Goal: Information Seeking & Learning: Learn about a topic

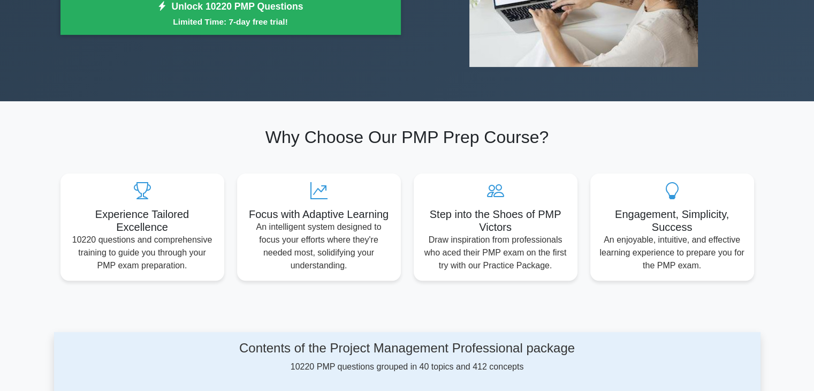
scroll to position [121, 0]
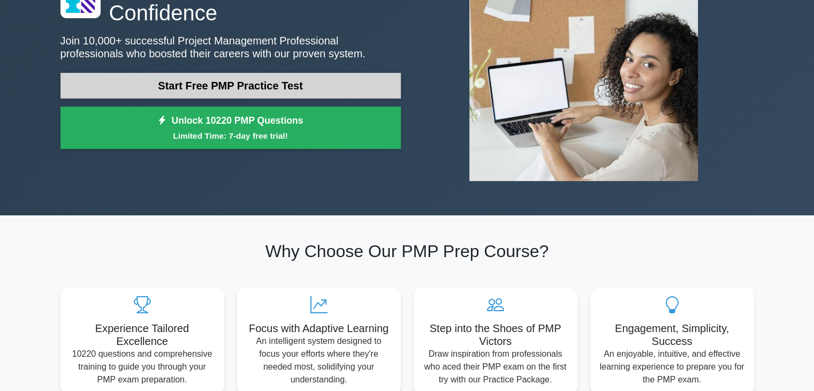
click at [262, 91] on link "Start Free PMP Practice Test" at bounding box center [230, 86] width 340 height 26
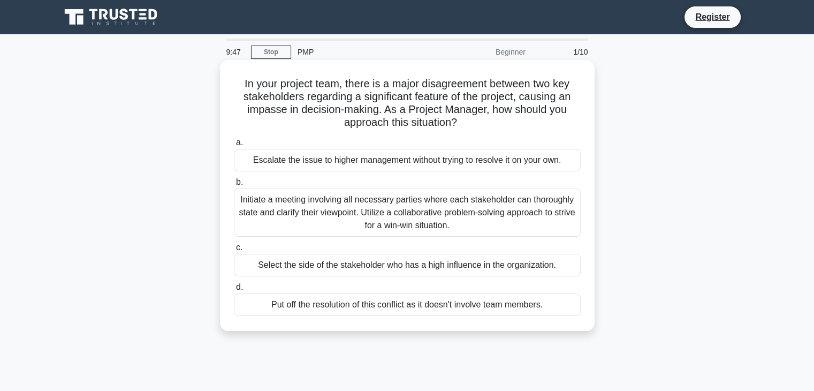
drag, startPoint x: 240, startPoint y: 84, endPoint x: 548, endPoint y: 297, distance: 374.1
click at [548, 297] on div "In your project team, there is a major disagreement between two key stakeholder…" at bounding box center [407, 195] width 366 height 262
copy div "In your project team, there is a major disagreement between two key stakeholder…"
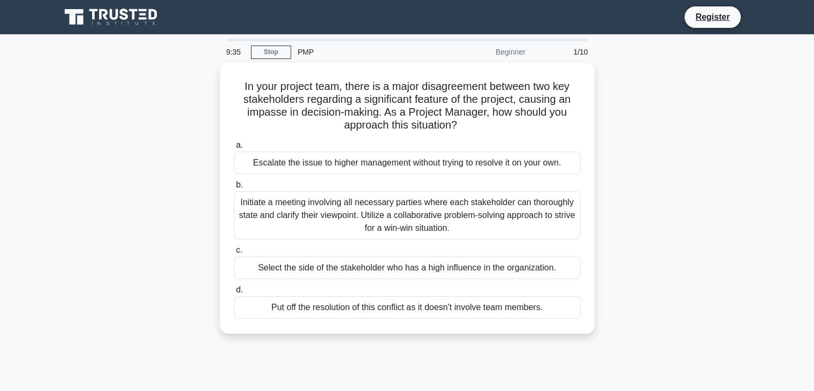
click at [617, 208] on div "In your project team, there is a major disagreement between two key stakeholder…" at bounding box center [407, 205] width 706 height 284
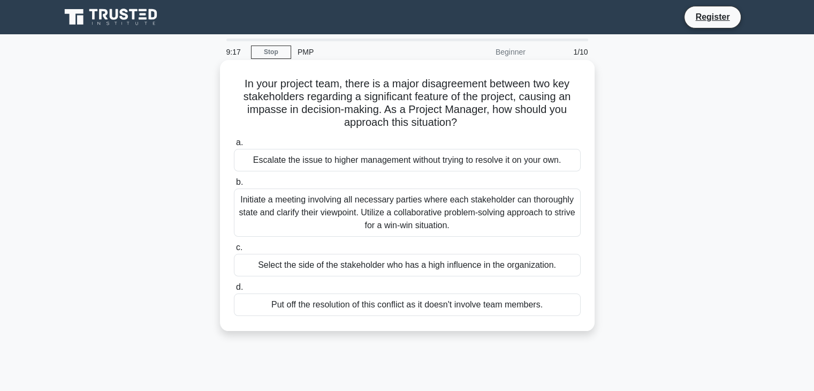
click at [514, 202] on div "Initiate a meeting involving all necessary parties where each stakeholder can t…" at bounding box center [407, 212] width 347 height 48
click at [234, 186] on input "b. Initiate a meeting involving all necessary parties where each stakeholder ca…" at bounding box center [234, 182] width 0 height 7
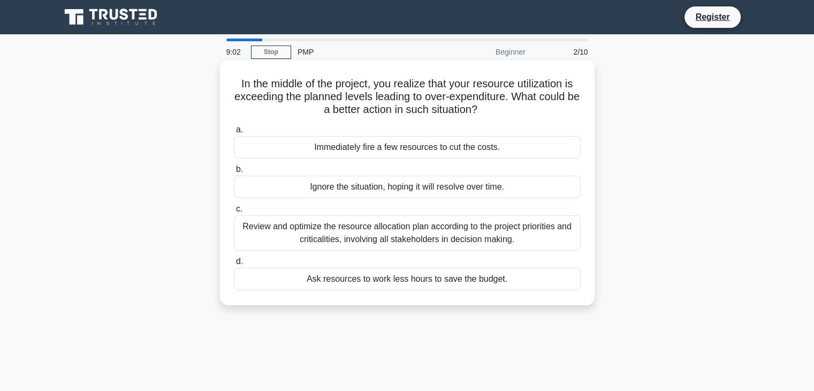
click at [505, 236] on div "Review and optimize the resource allocation plan according to the project prior…" at bounding box center [407, 232] width 347 height 35
click at [234, 212] on input "c. Review and optimize the resource allocation plan according to the project pr…" at bounding box center [234, 208] width 0 height 7
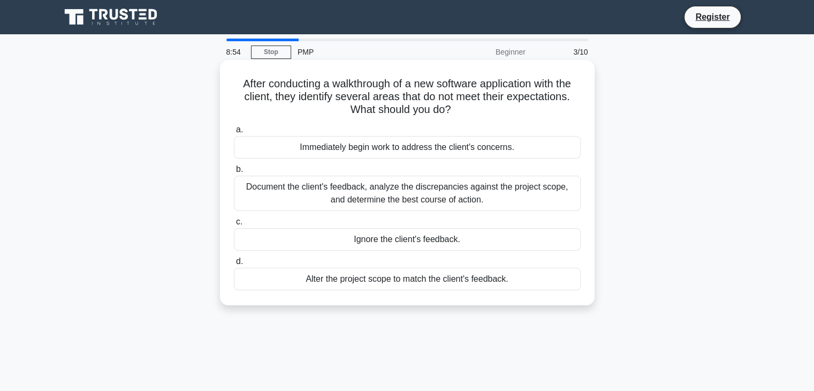
click at [433, 193] on div "Document the client's feedback, analyze the discrepancies against the project s…" at bounding box center [407, 192] width 347 height 35
click at [234, 173] on input "b. Document the client's feedback, analyze the discrepancies against the projec…" at bounding box center [234, 169] width 0 height 7
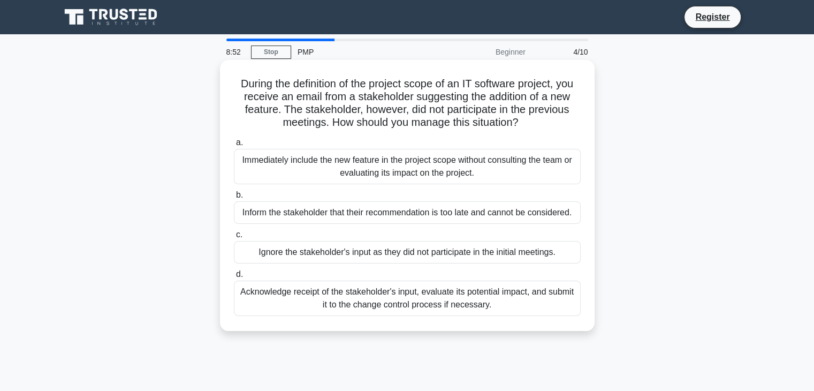
click at [413, 173] on div "Immediately include the new feature in the project scope without consulting the…" at bounding box center [407, 166] width 347 height 35
click at [234, 146] on input "a. Immediately include the new feature in the project scope without consulting …" at bounding box center [234, 142] width 0 height 7
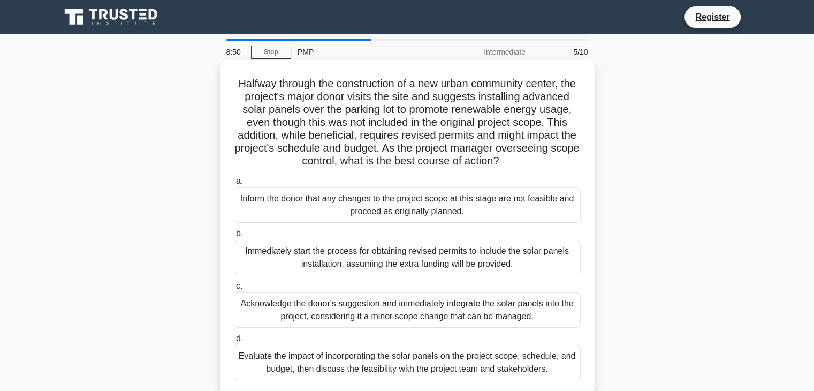
click at [396, 371] on div "Evaluate the impact of incorporating the solar panels on the project scope, sch…" at bounding box center [407, 362] width 347 height 35
click at [234, 342] on input "d. Evaluate the impact of incorporating the solar panels on the project scope, …" at bounding box center [234, 338] width 0 height 7
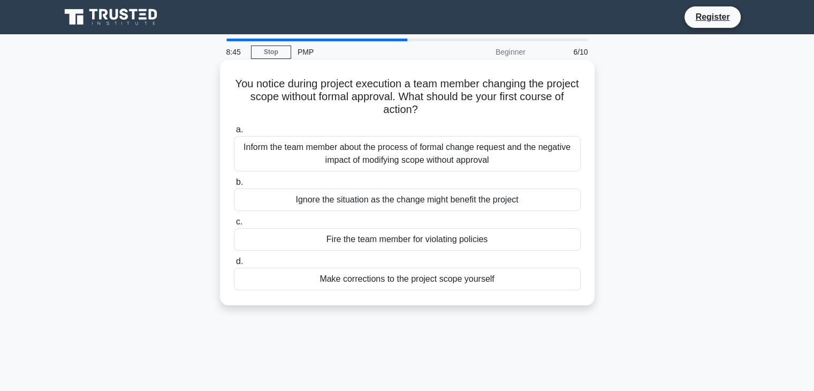
click at [383, 156] on div "Inform the team member about the process of formal change request and the negat…" at bounding box center [407, 153] width 347 height 35
click at [234, 133] on input "a. Inform the team member about the process of formal change request and the ne…" at bounding box center [234, 129] width 0 height 7
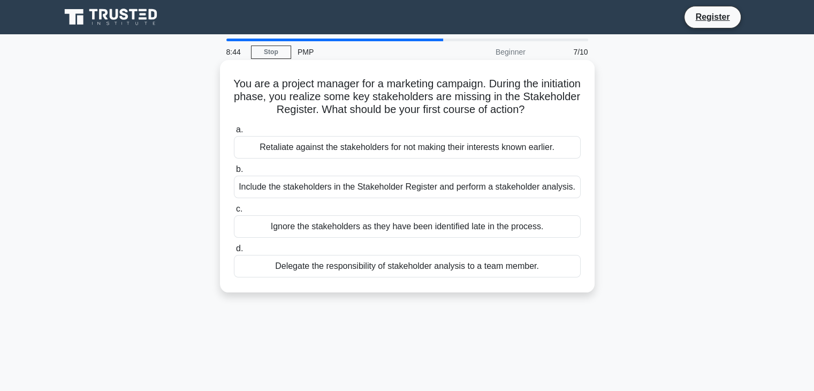
click at [380, 189] on div "Include the stakeholders in the Stakeholder Register and perform a stakeholder …" at bounding box center [407, 186] width 347 height 22
click at [234, 173] on input "b. Include the stakeholders in the Stakeholder Register and perform a stakehold…" at bounding box center [234, 169] width 0 height 7
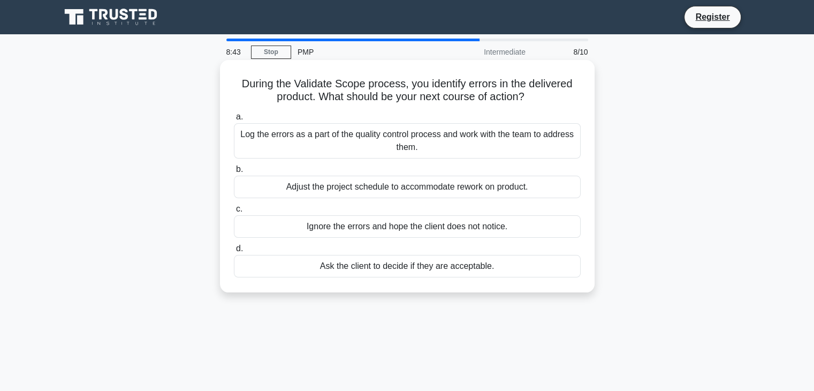
click at [384, 140] on div "Log the errors as a part of the quality control process and work with the team …" at bounding box center [407, 140] width 347 height 35
click at [234, 120] on input "a. Log the errors as a part of the quality control process and work with the te…" at bounding box center [234, 116] width 0 height 7
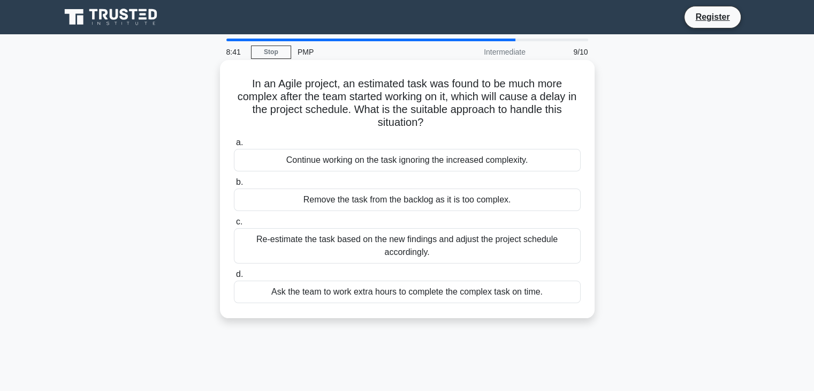
click at [375, 241] on div "Re-estimate the task based on the new findings and adjust the project schedule …" at bounding box center [407, 245] width 347 height 35
click at [234, 225] on input "c. Re-estimate the task based on the new findings and adjust the project schedu…" at bounding box center [234, 221] width 0 height 7
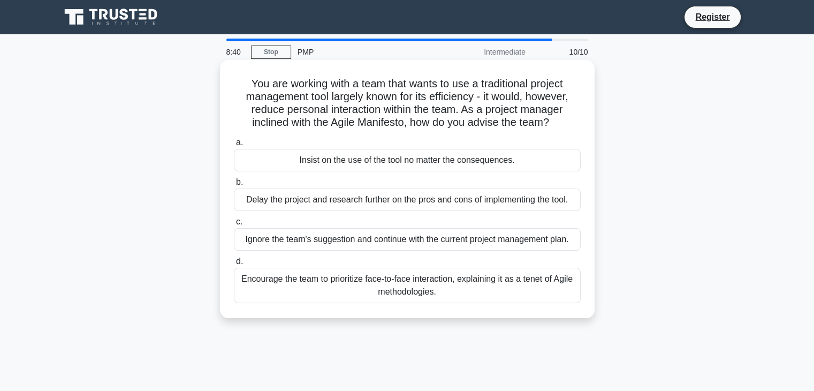
click at [406, 287] on div "Encourage the team to prioritize face-to-face interaction, explaining it as a t…" at bounding box center [407, 284] width 347 height 35
click at [234, 265] on input "d. Encourage the team to prioritize face-to-face interaction, explaining it as …" at bounding box center [234, 261] width 0 height 7
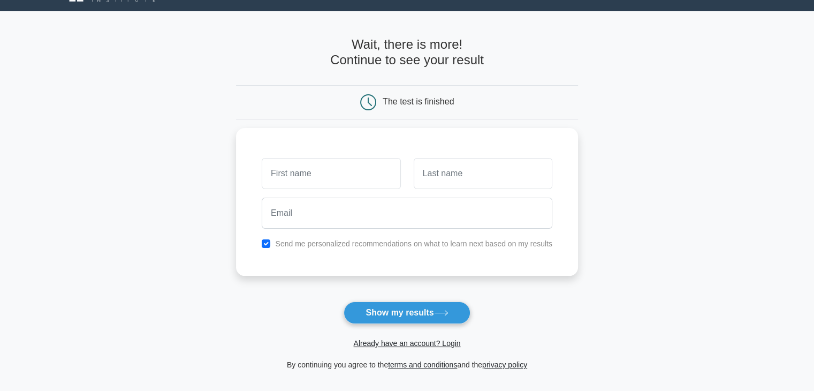
scroll to position [29, 0]
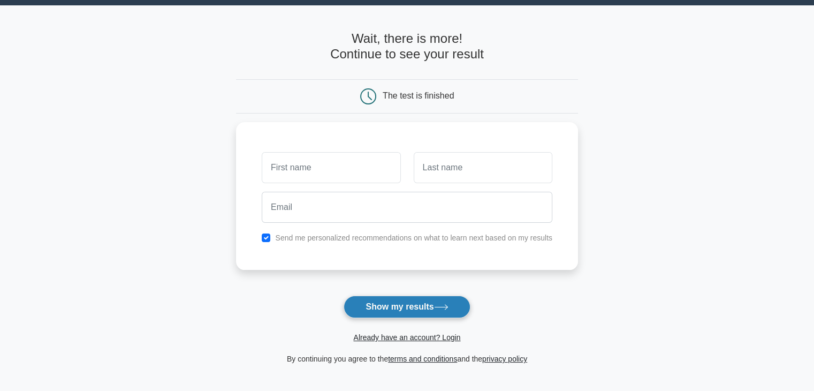
click at [392, 309] on button "Show my results" at bounding box center [406, 306] width 126 height 22
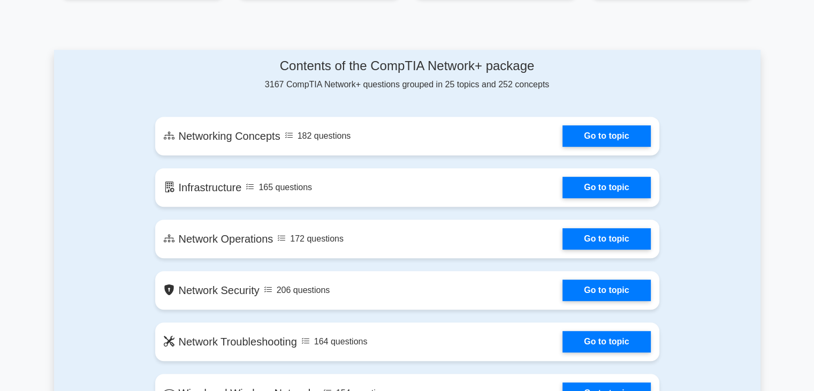
scroll to position [535, 0]
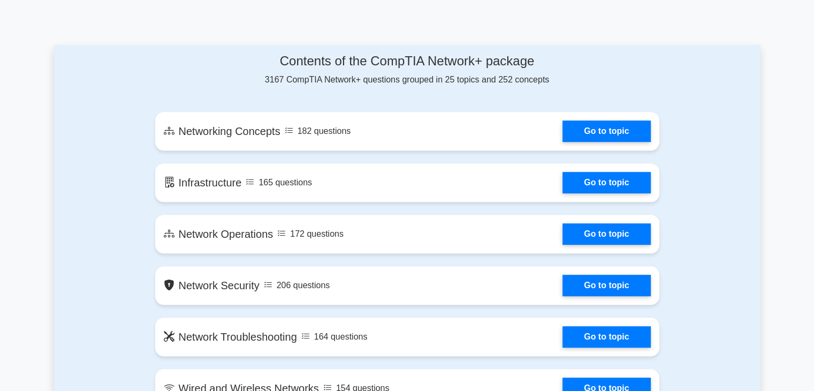
drag, startPoint x: 10, startPoint y: 1, endPoint x: 12, endPoint y: -12, distance: 13.1
